Goal: Find specific page/section: Find specific page/section

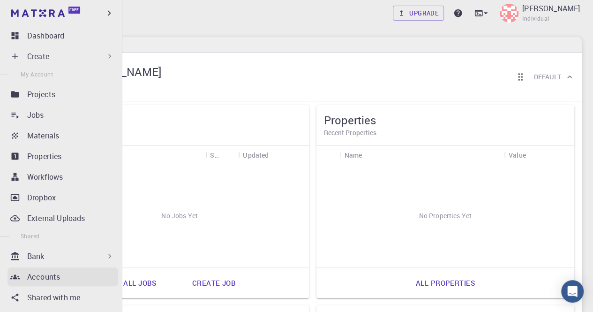
click at [44, 280] on p "Accounts" at bounding box center [43, 276] width 33 height 11
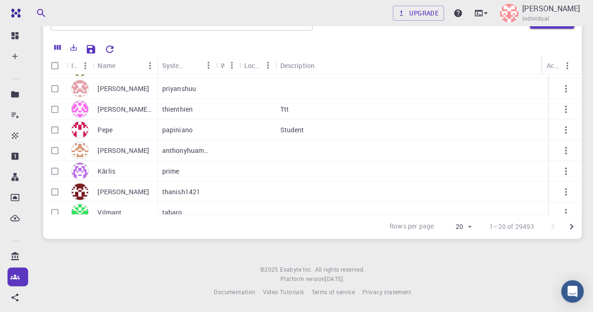
scroll to position [131, 0]
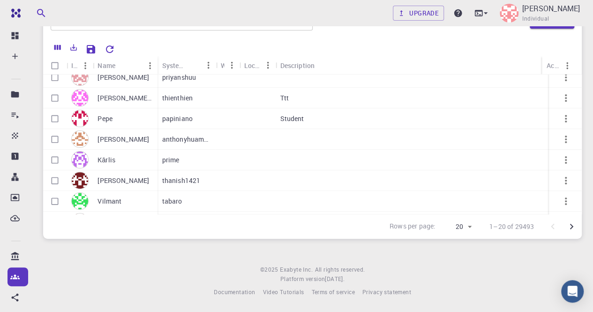
click at [579, 206] on div "[PERSON_NAME] [PERSON_NAME] [PERSON_NAME] [PERSON_NAME] [PERSON_NAME] [PERSON_N…" at bounding box center [495, 149] width 904 height 412
click at [578, 207] on div "[PERSON_NAME] [PERSON_NAME] [PERSON_NAME] [PERSON_NAME] [PERSON_NAME] [PERSON_N…" at bounding box center [495, 149] width 904 height 412
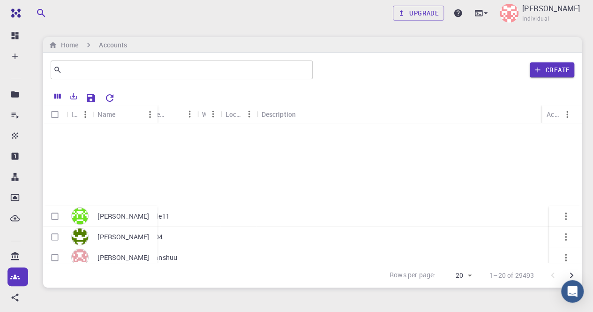
scroll to position [280, 19]
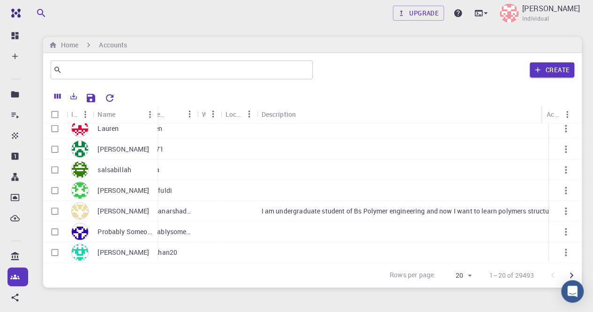
click at [568, 273] on icon "Go to next page" at bounding box center [571, 274] width 11 height 11
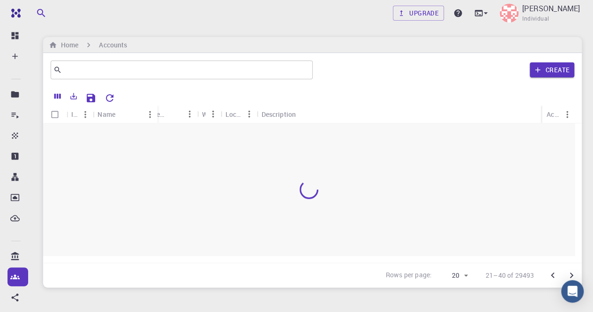
scroll to position [0, 19]
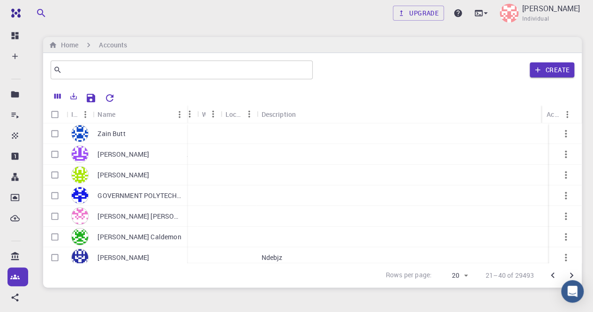
drag, startPoint x: 163, startPoint y: 109, endPoint x: 186, endPoint y: 124, distance: 28.0
click at [186, 124] on div "Icon Name System Name Web Location Description Projects Materials Workflows Act…" at bounding box center [312, 183] width 538 height 157
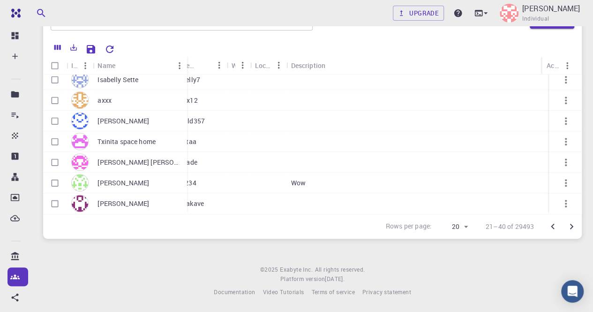
scroll to position [49, 0]
click at [573, 224] on icon "Go to next page" at bounding box center [571, 226] width 11 height 11
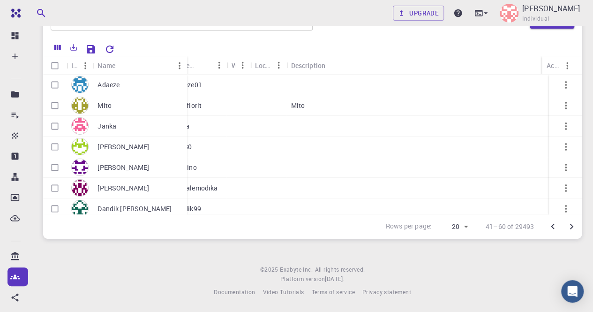
scroll to position [0, 0]
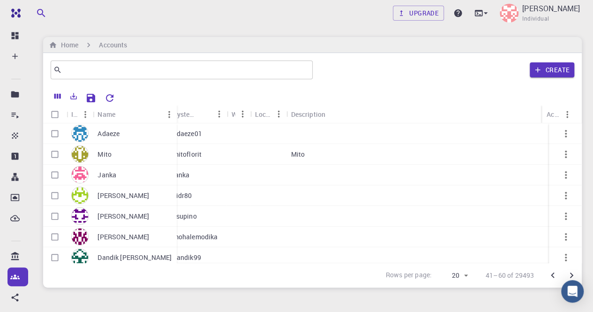
drag, startPoint x: 185, startPoint y: 113, endPoint x: 174, endPoint y: 122, distance: 13.3
click at [174, 122] on div "Name" at bounding box center [177, 114] width 9 height 18
click at [59, 92] on icon "Columns" at bounding box center [57, 96] width 8 height 8
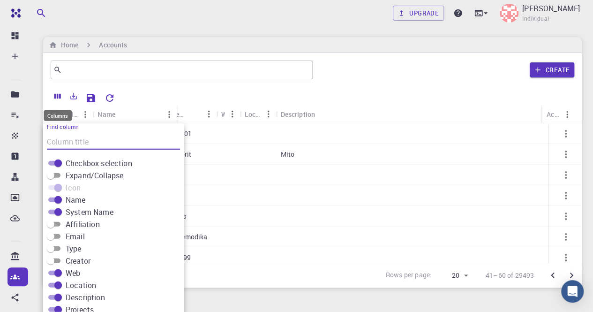
scroll to position [22, 0]
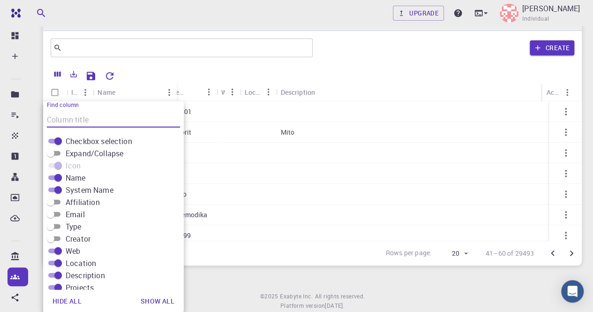
click at [57, 202] on input "Affiliation" at bounding box center [51, 201] width 34 height 11
checkbox input "true"
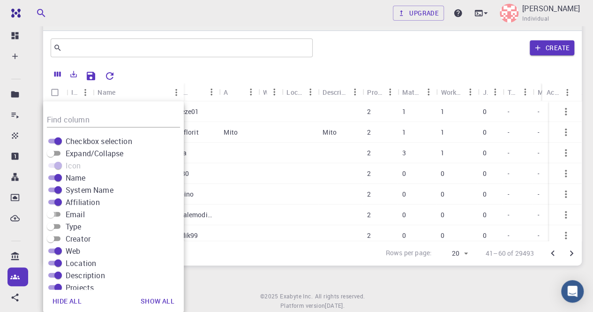
click at [55, 211] on input "Email" at bounding box center [51, 214] width 34 height 11
checkbox input "true"
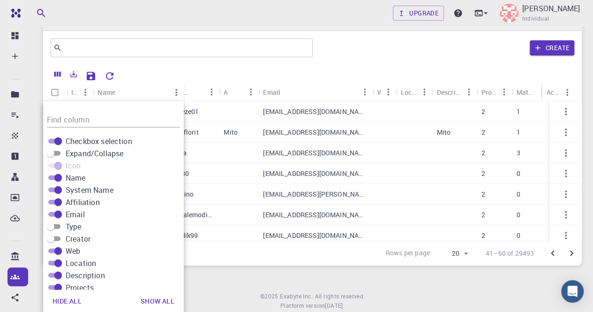
click at [234, 258] on div "Rows per page: 20 20 41–60 of 29493" at bounding box center [312, 252] width 538 height 25
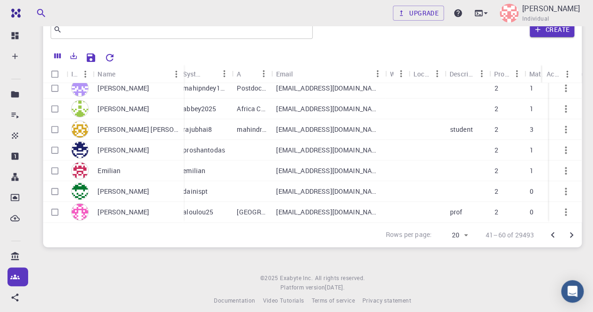
scroll to position [49, 0]
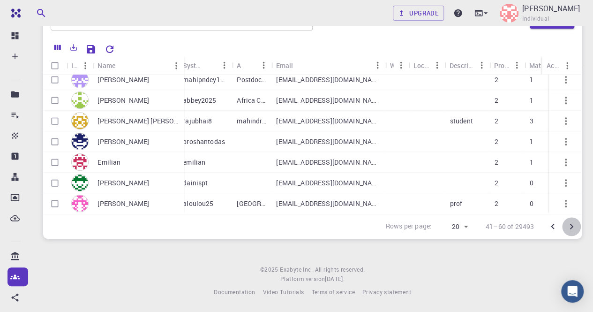
click at [573, 224] on icon "Go to next page" at bounding box center [571, 226] width 11 height 11
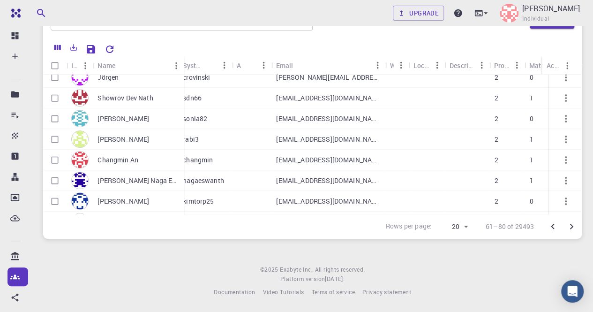
scroll to position [280, 6]
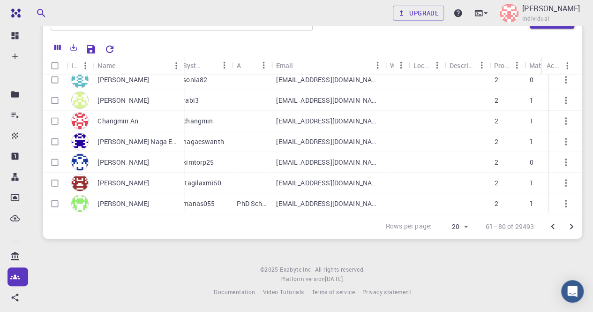
click at [571, 225] on icon "Go to next page" at bounding box center [571, 226] width 11 height 11
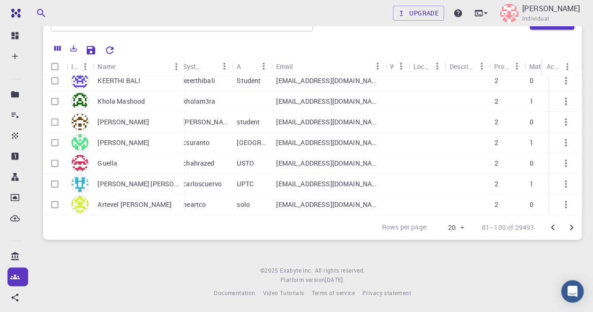
scroll to position [49, 0]
click at [571, 224] on icon "Go to next page" at bounding box center [571, 227] width 3 height 6
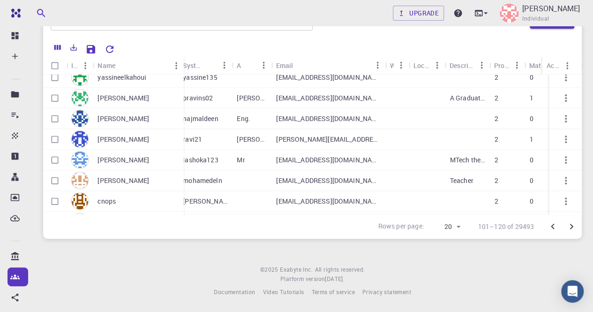
scroll to position [280, 6]
